Goal: Find specific page/section: Find specific page/section

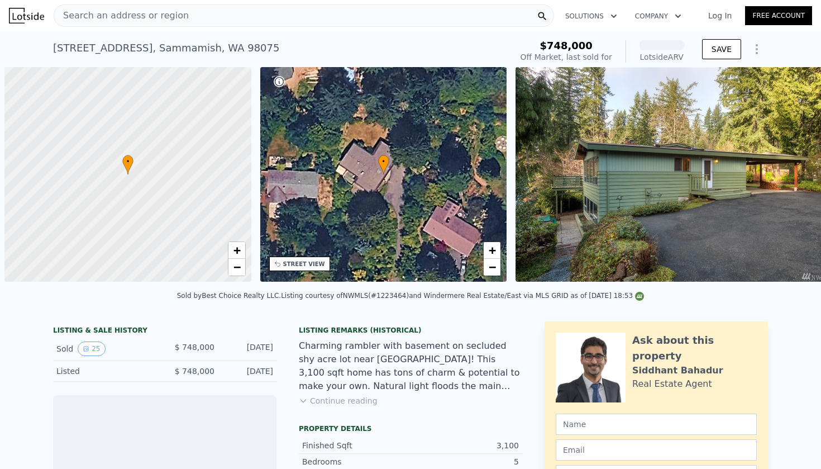
scroll to position [0, 4]
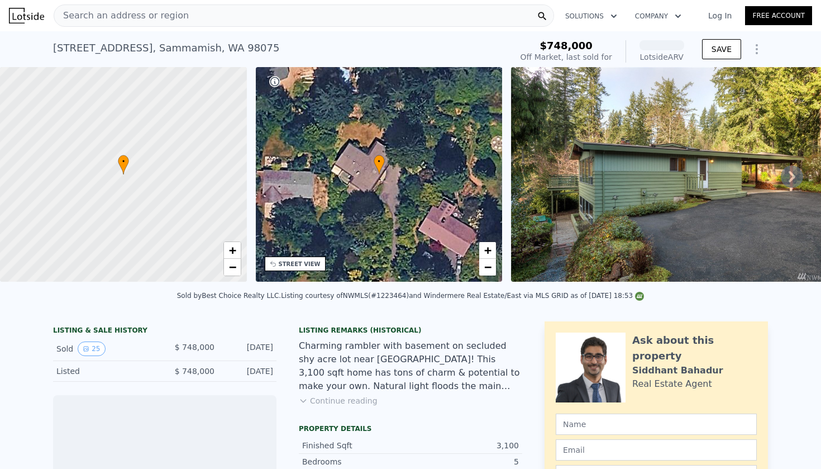
click at [146, 14] on span "Search an address or region" at bounding box center [121, 15] width 135 height 13
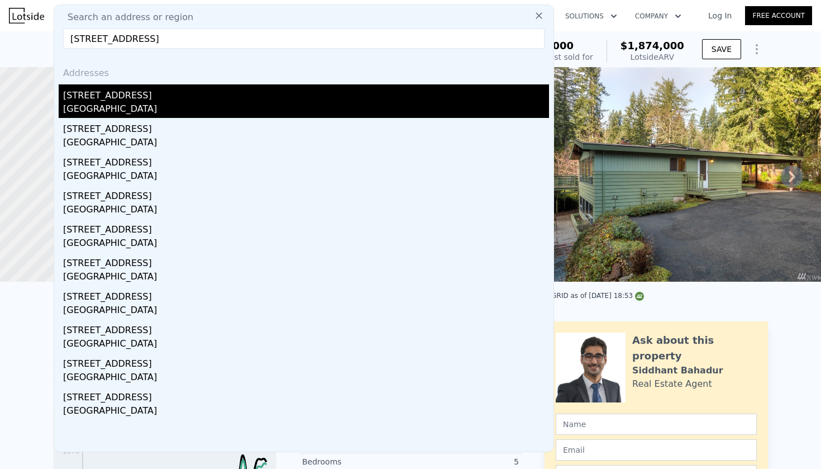
type input "[STREET_ADDRESS]"
click at [156, 96] on div "[STREET_ADDRESS]" at bounding box center [306, 93] width 486 height 18
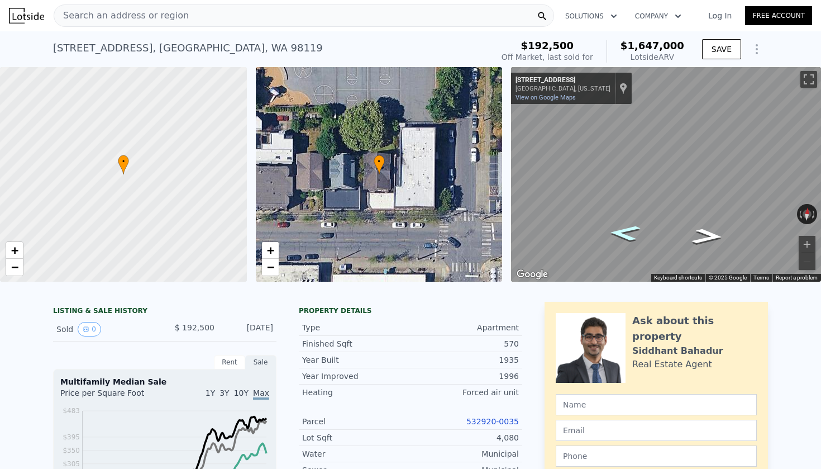
click at [632, 240] on icon "Go West, W McGraw St" at bounding box center [625, 232] width 58 height 23
click at [803, 245] on button "Zoom in" at bounding box center [807, 244] width 17 height 17
click at [634, 233] on icon "Go West, W McGraw St" at bounding box center [631, 236] width 79 height 27
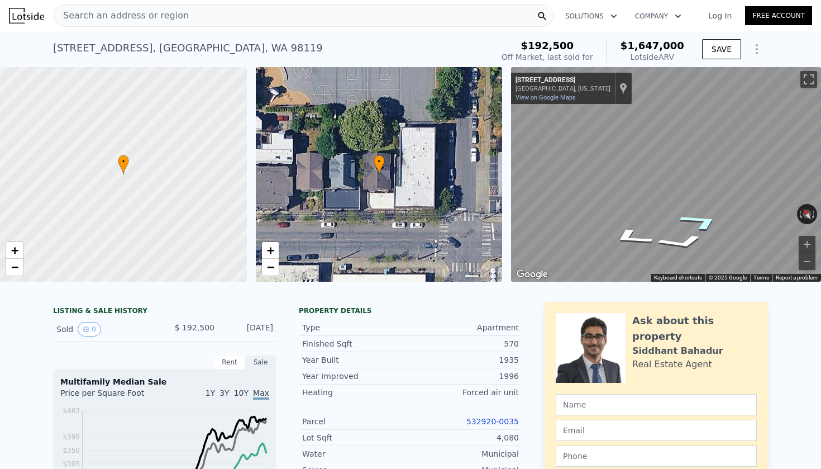
click at [700, 216] on icon "Go East, W McGraw St" at bounding box center [701, 221] width 79 height 27
